Goal: Check status: Check status

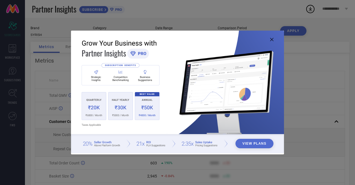
click at [273, 39] on icon at bounding box center [271, 39] width 3 height 3
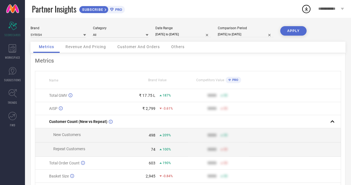
select select "8"
select select "2025"
select select "9"
select select "2025"
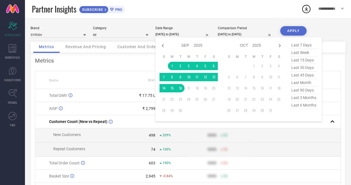
click at [167, 33] on input "[DATE] to [DATE]" at bounding box center [183, 34] width 56 height 6
click at [200, 46] on select "2015 2016 2017 2018 2019 2020 2021 2022 2023 2024 2025 2026 2027 2028 2029 2030…" at bounding box center [198, 45] width 9 height 8
select select "8"
select select "2024"
select select "9"
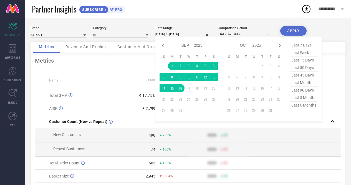
select select "2024"
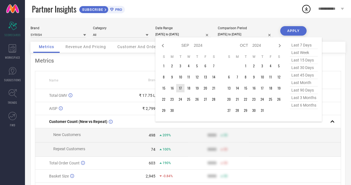
type input "After [DATE]"
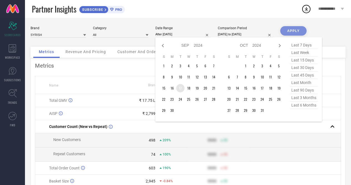
click at [179, 85] on td "17" at bounding box center [180, 88] width 8 height 8
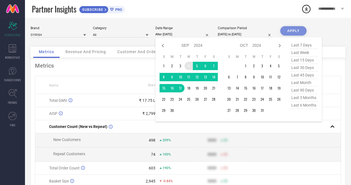
click at [195, 46] on select "2014 2015 2016 2017 2018 2019 2020 2021 2022 2023 2024 2025 2026 2027 2028 2029…" at bounding box center [198, 45] width 9 height 8
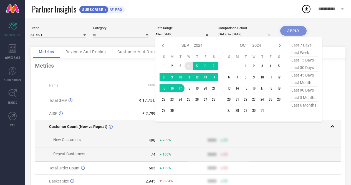
select select "8"
select select "2025"
select select "9"
select select "2025"
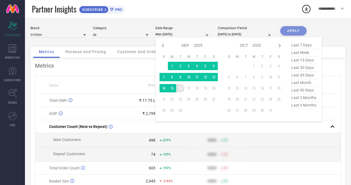
type input "[DATE] to [DATE]"
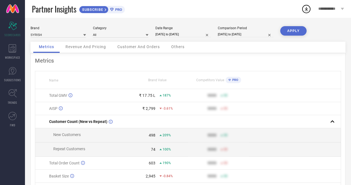
click at [290, 30] on button "APPLY" at bounding box center [293, 30] width 26 height 9
select select "8"
select select "2024"
select select "9"
select select "2024"
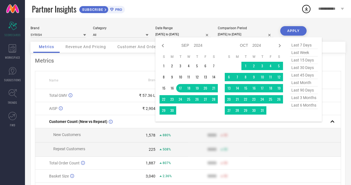
click at [163, 34] on input "[DATE] to [DATE]" at bounding box center [183, 34] width 56 height 6
click at [194, 46] on select "2014 2015 2016 2017 2018 2019 2020 2021 2022 2023 2024 2025 2026 2027 2028 2029…" at bounding box center [198, 45] width 9 height 8
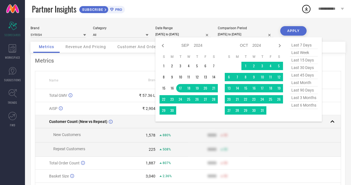
select select "8"
select select "2025"
select select "9"
select select "2025"
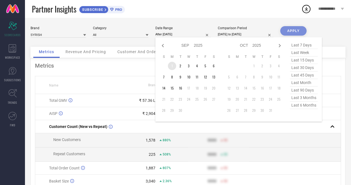
click at [171, 64] on td "1" at bounding box center [172, 66] width 8 height 8
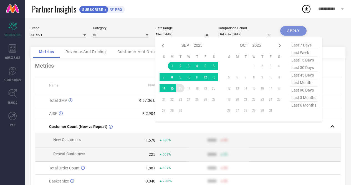
type input "[DATE] to [DATE]"
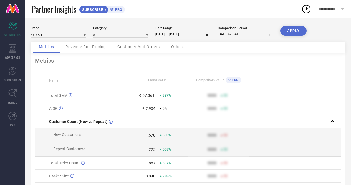
click at [293, 28] on button "APPLY" at bounding box center [293, 30] width 26 height 9
